Goal: Information Seeking & Learning: Check status

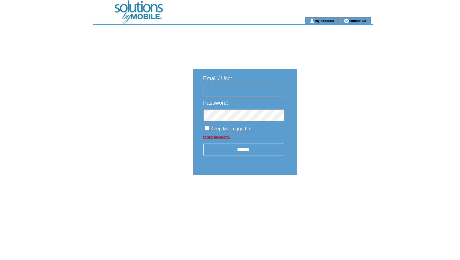
type input "**********"
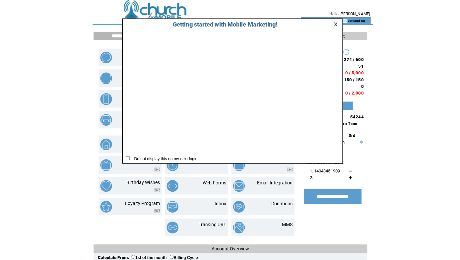
click at [333, 23] on link at bounding box center [333, 24] width 6 height 4
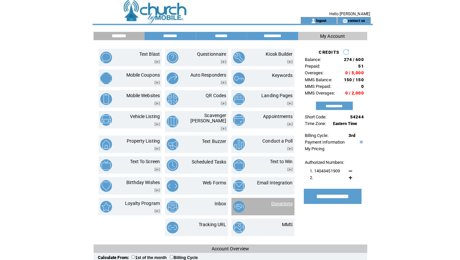
click at [284, 199] on link "Donations" at bounding box center [279, 201] width 21 height 5
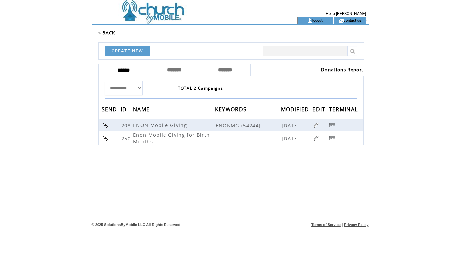
click at [344, 67] on link "Donations Report" at bounding box center [342, 70] width 42 height 6
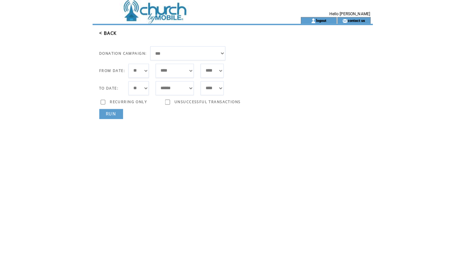
select select "***"
select select "**"
select select "*"
select select "**"
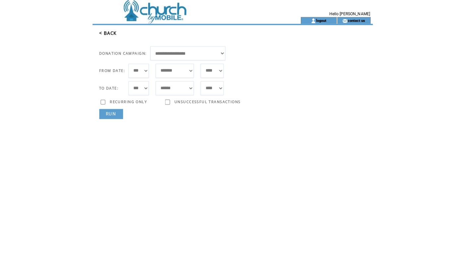
click at [113, 113] on link "RUN" at bounding box center [110, 113] width 24 height 10
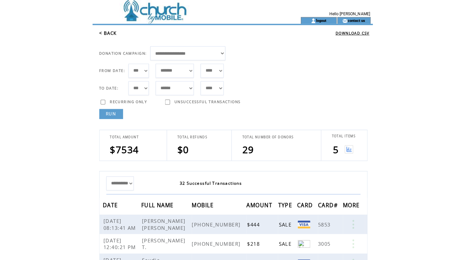
click at [344, 150] on img at bounding box center [345, 148] width 8 height 8
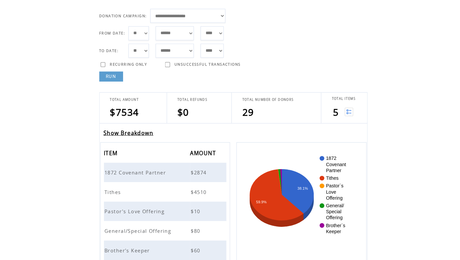
scroll to position [40, 0]
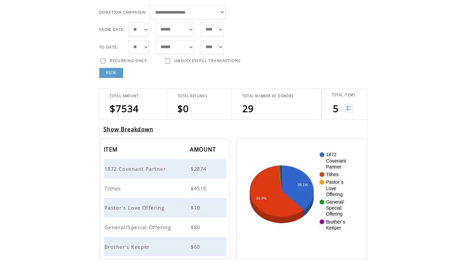
click at [143, 126] on link "Show Breakdown" at bounding box center [127, 128] width 49 height 7
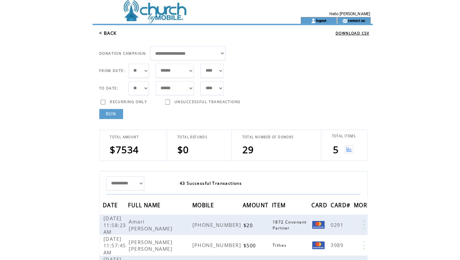
select select "*"
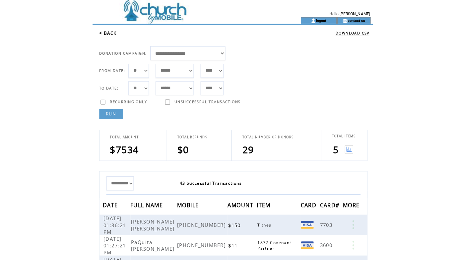
select select "*"
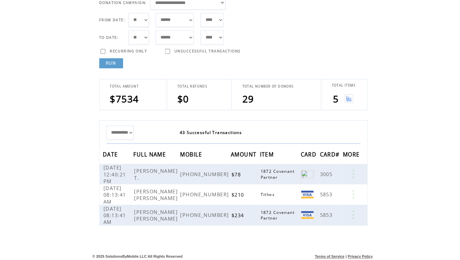
click at [346, 95] on img at bounding box center [345, 99] width 8 height 8
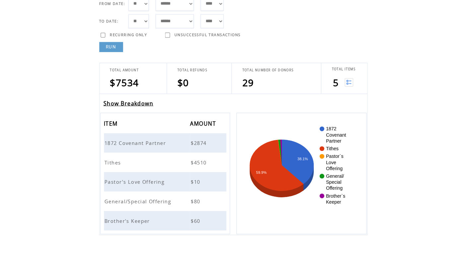
scroll to position [67, 0]
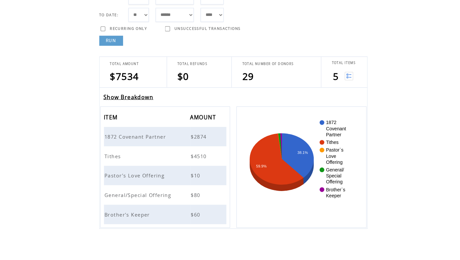
click at [146, 137] on span "1872 Covenant Partner" at bounding box center [135, 140] width 62 height 7
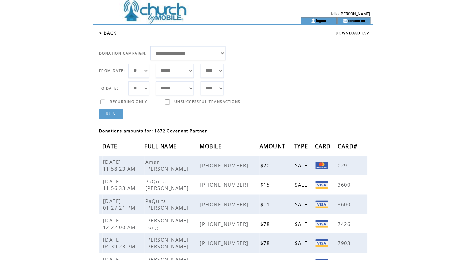
click at [107, 34] on link "< BACK" at bounding box center [106, 33] width 17 height 6
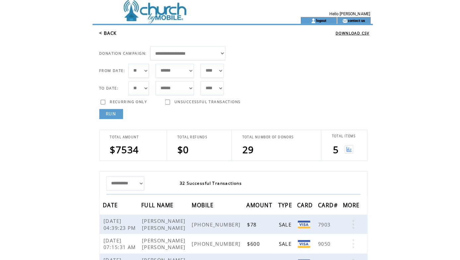
click at [347, 147] on img at bounding box center [345, 148] width 8 height 8
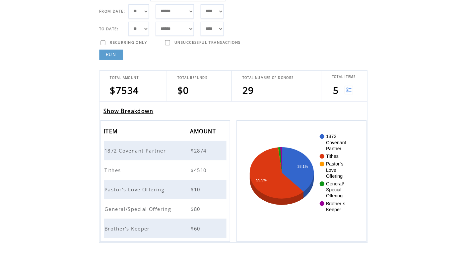
scroll to position [77, 0]
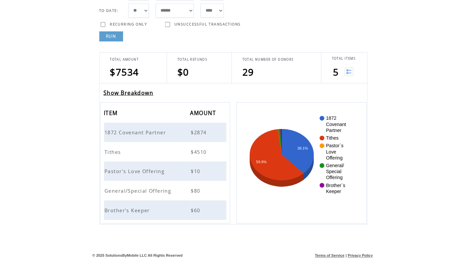
click at [113, 149] on span "Tithes" at bounding box center [113, 152] width 18 height 7
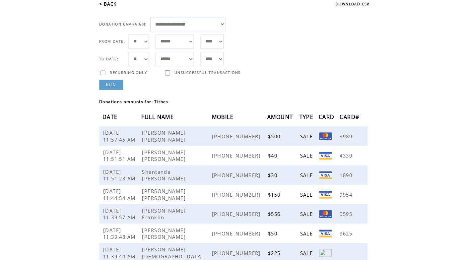
scroll to position [23, 0]
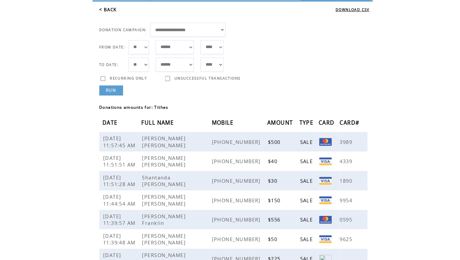
click at [111, 12] on link "< BACK" at bounding box center [106, 10] width 17 height 6
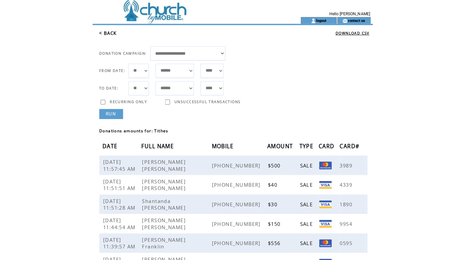
click at [112, 35] on link "< BACK" at bounding box center [106, 33] width 17 height 6
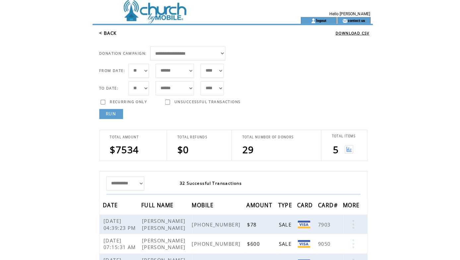
click at [344, 147] on img at bounding box center [345, 148] width 8 height 8
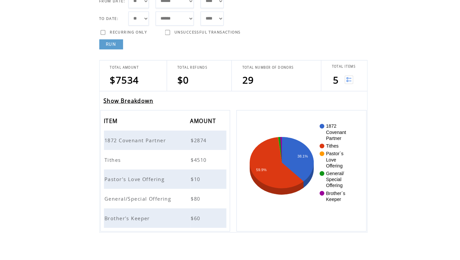
scroll to position [78, 0]
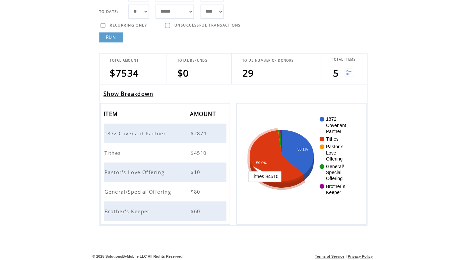
click at [130, 169] on span "Pastor's Love Offering" at bounding box center [134, 171] width 61 height 7
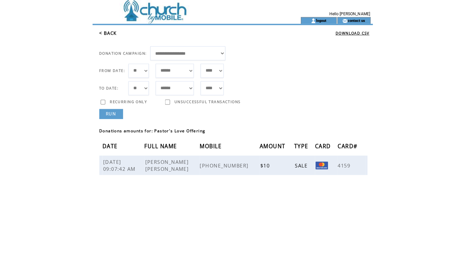
click at [114, 32] on link "< BACK" at bounding box center [106, 33] width 17 height 6
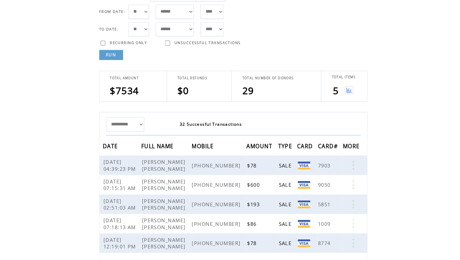
scroll to position [67, 0]
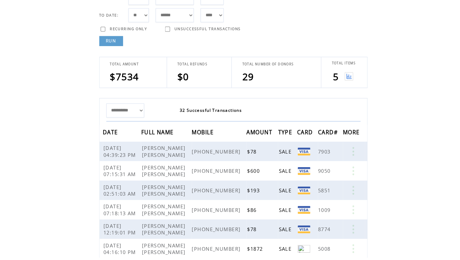
click at [344, 78] on img at bounding box center [345, 81] width 8 height 8
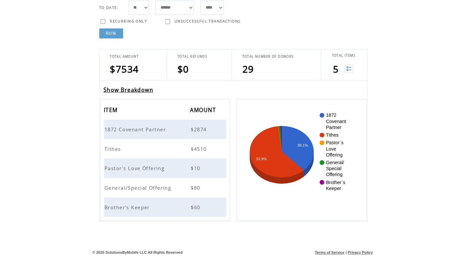
scroll to position [78, 0]
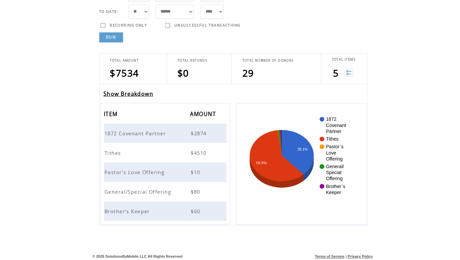
click at [153, 188] on span "General/Special Offering" at bounding box center [138, 191] width 68 height 7
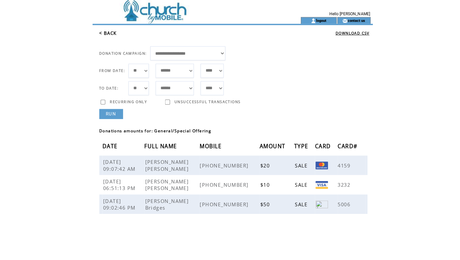
click at [112, 30] on link "< BACK" at bounding box center [106, 33] width 17 height 6
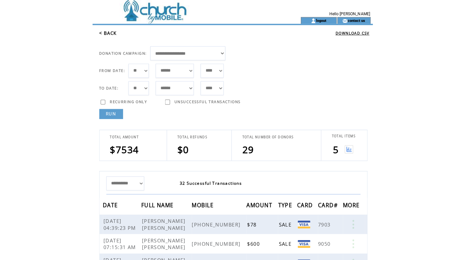
click at [345, 147] on img at bounding box center [345, 148] width 8 height 8
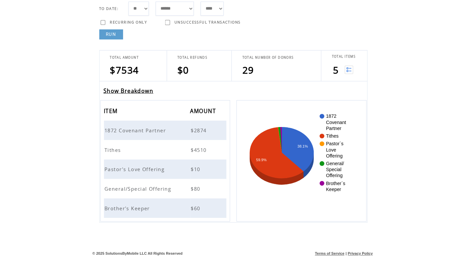
scroll to position [79, 0]
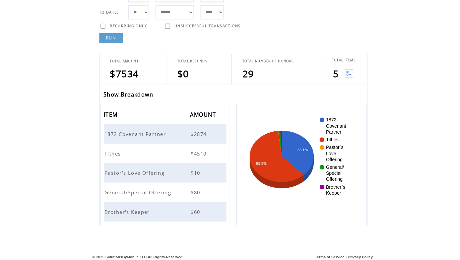
click at [137, 207] on span "Brother's Keeper" at bounding box center [127, 210] width 46 height 7
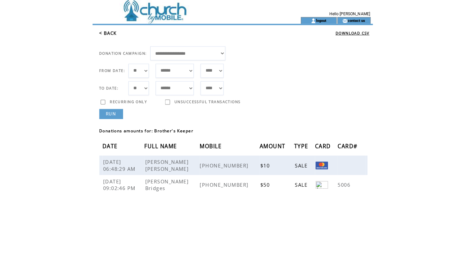
click at [114, 30] on td "**********" at bounding box center [231, 71] width 278 height 93
click at [113, 31] on link "< BACK" at bounding box center [106, 33] width 17 height 6
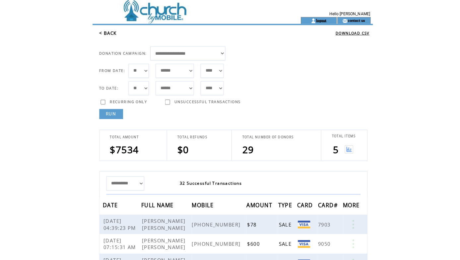
click at [322, 20] on link "logout" at bounding box center [318, 20] width 10 height 4
